Goal: Transaction & Acquisition: Subscribe to service/newsletter

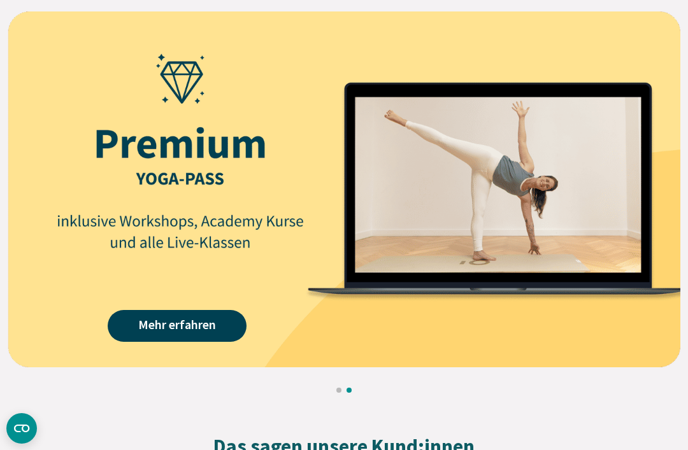
scroll to position [1680, 0]
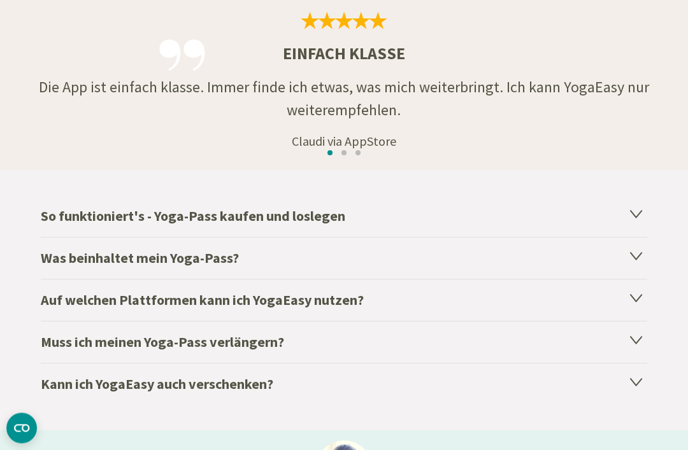
click at [58, 266] on h4 "Was beinhaltet mein Yoga-Pass?" at bounding box center [344, 259] width 606 height 42
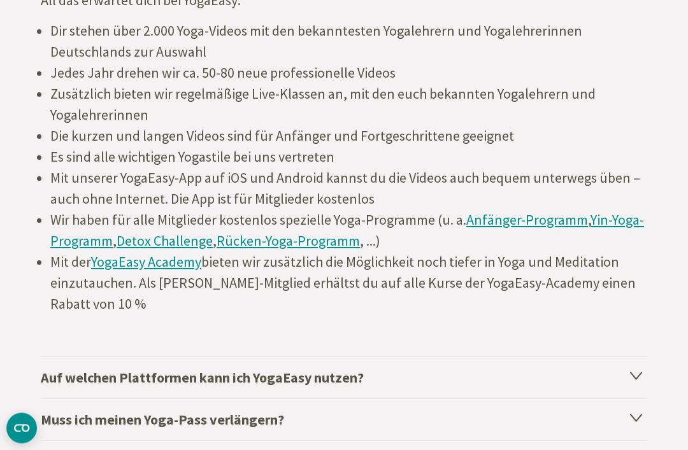
scroll to position [2440, 0]
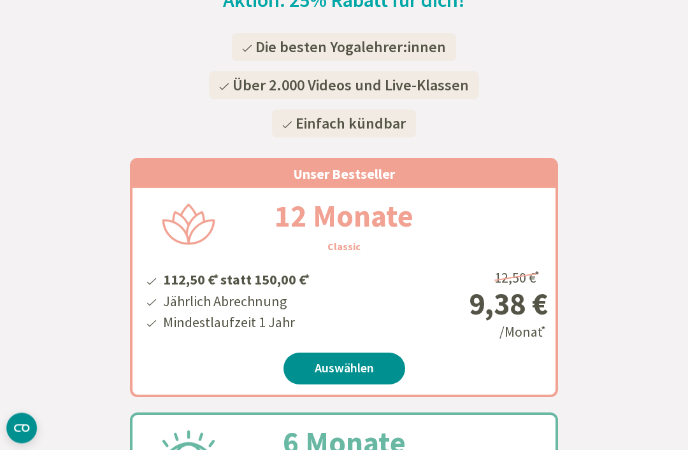
scroll to position [0, 0]
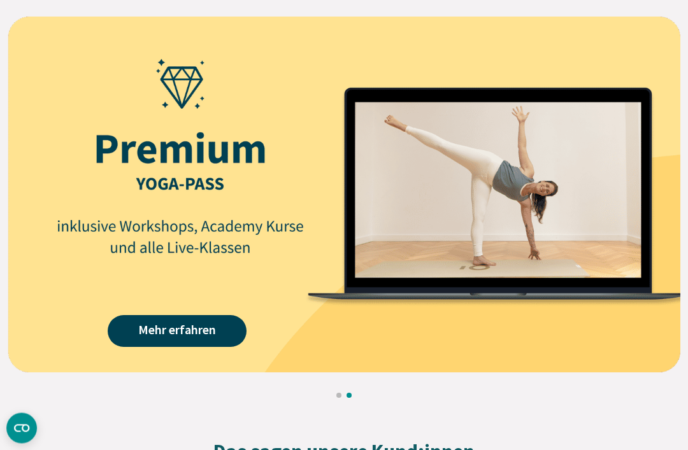
scroll to position [1650, 0]
click at [159, 333] on link "Mehr erfahren" at bounding box center [177, 331] width 139 height 32
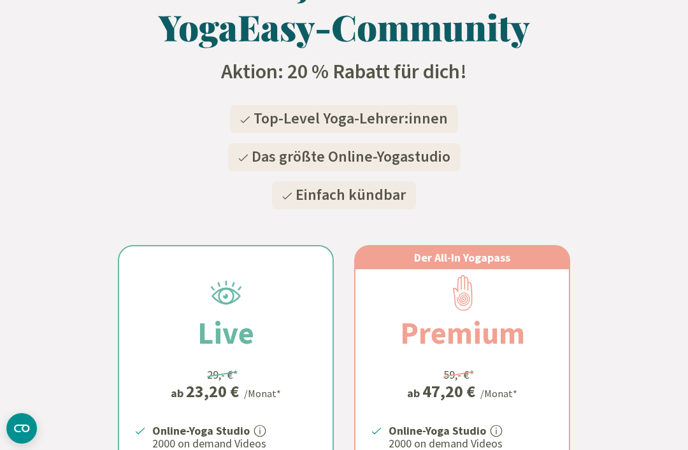
scroll to position [129, 0]
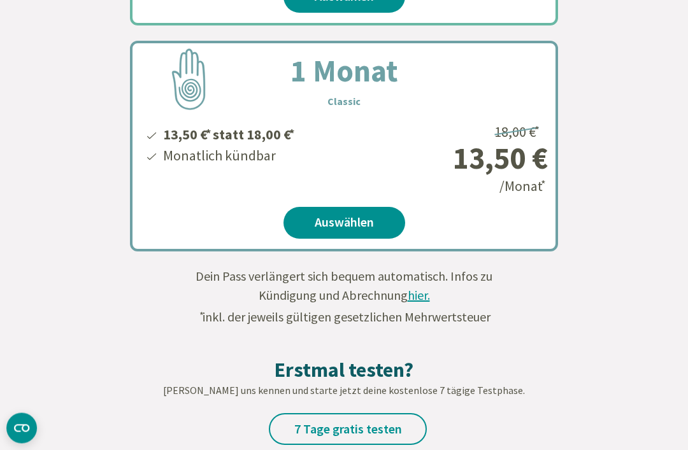
scroll to position [785, 0]
click at [413, 302] on span "hier." at bounding box center [419, 295] width 22 height 16
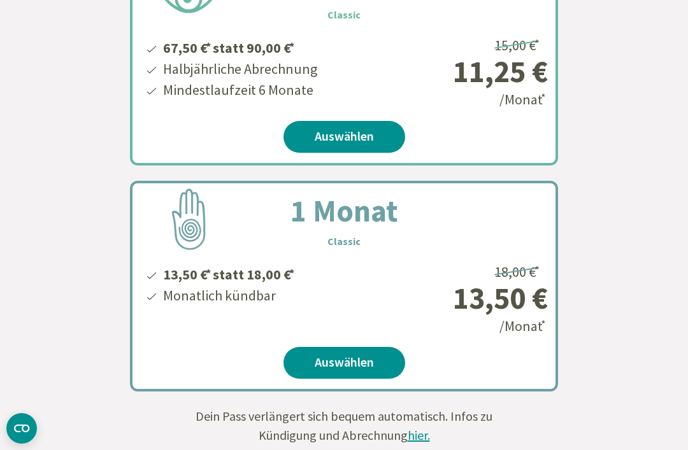
scroll to position [652, 0]
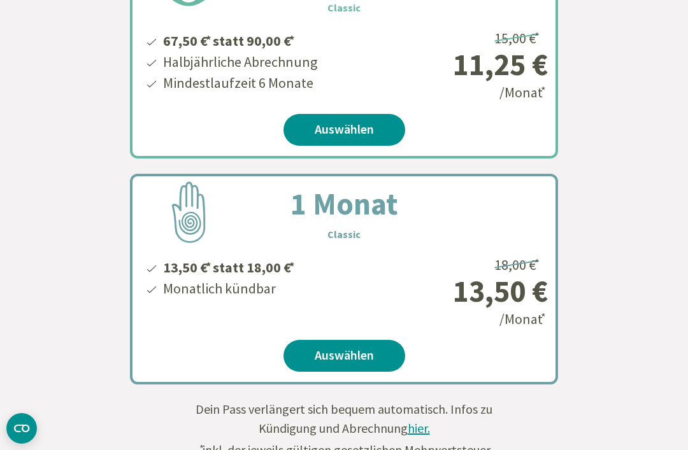
click at [318, 354] on link "Auswählen" at bounding box center [344, 356] width 122 height 32
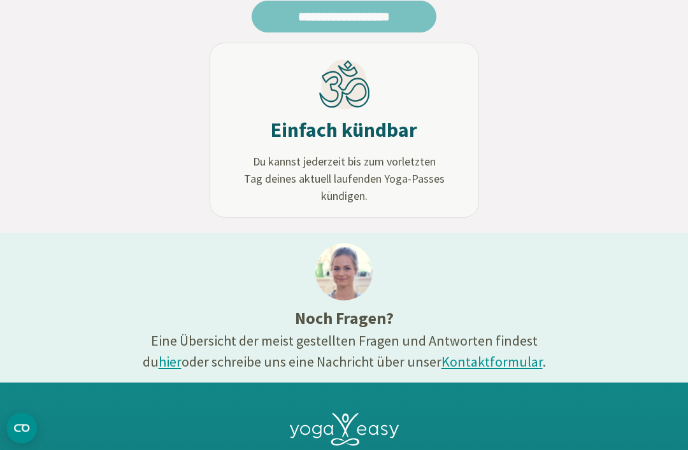
scroll to position [623, 0]
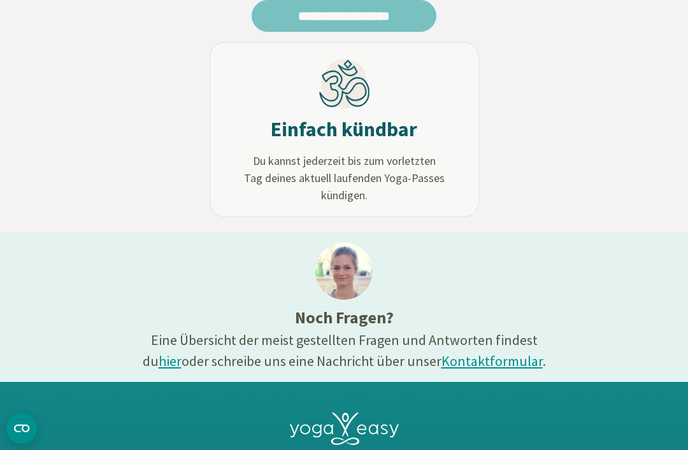
click at [182, 352] on link "hier" at bounding box center [170, 361] width 23 height 18
